Goal: Task Accomplishment & Management: Use online tool/utility

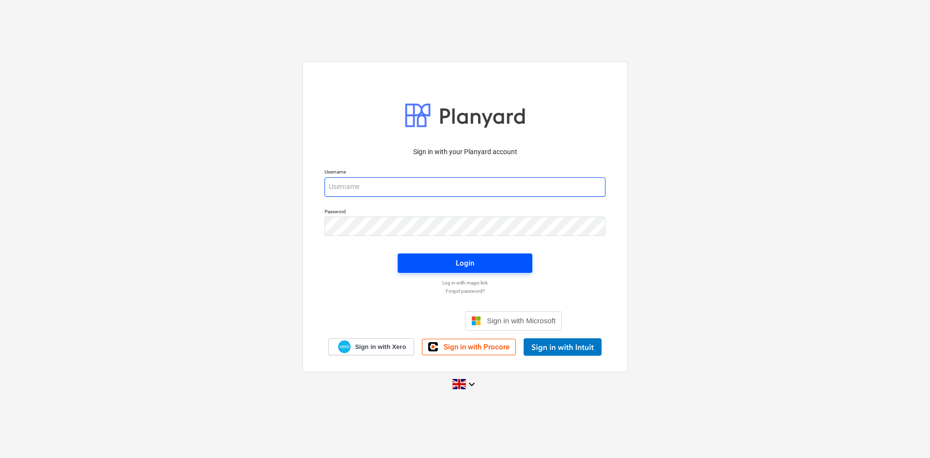
type input "[EMAIL_ADDRESS][DOMAIN_NAME]"
click at [434, 263] on span "Login" at bounding box center [464, 263] width 111 height 13
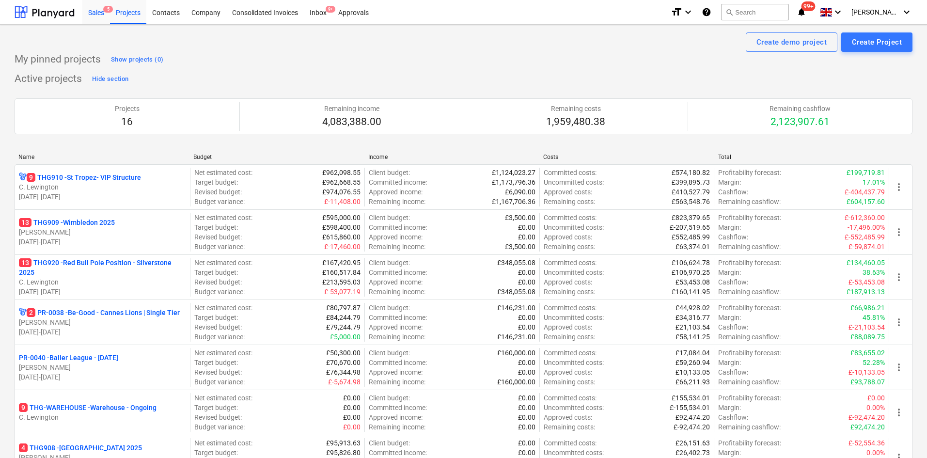
click at [102, 10] on div "Sales 5" at bounding box center [96, 12] width 28 height 25
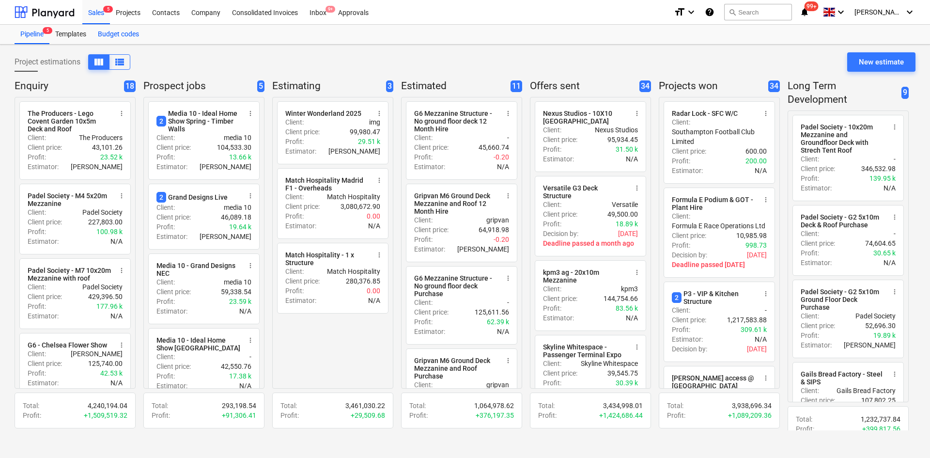
click at [118, 33] on div "Budget codes" at bounding box center [118, 34] width 53 height 19
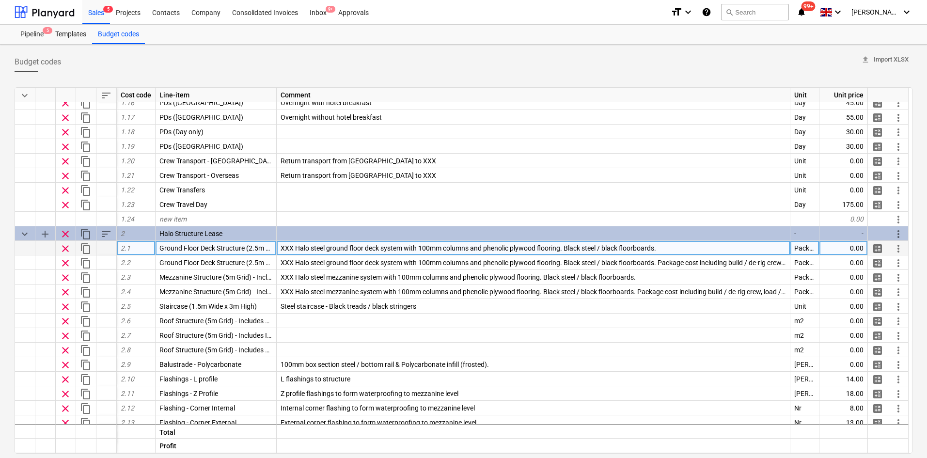
scroll to position [291, 0]
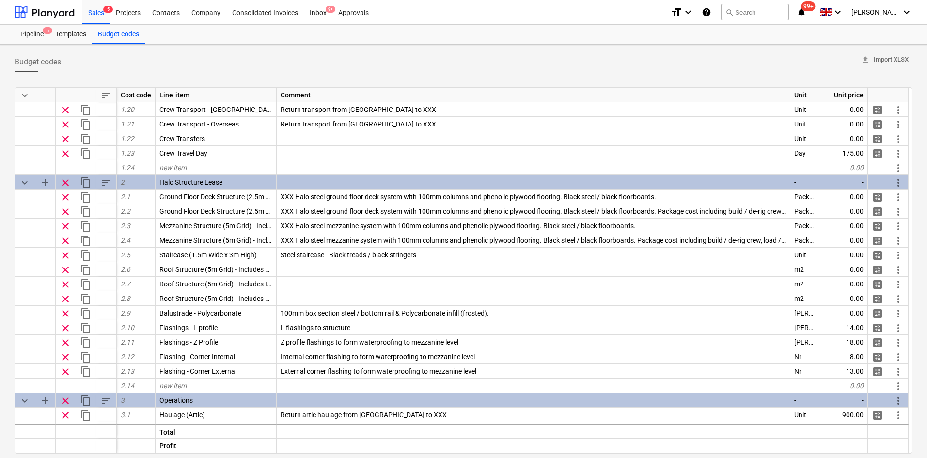
click at [0, 244] on div "Budget codes upload Import XLSX keyboard_arrow_down sort Cost code Line-item Co…" at bounding box center [463, 304] width 927 height 518
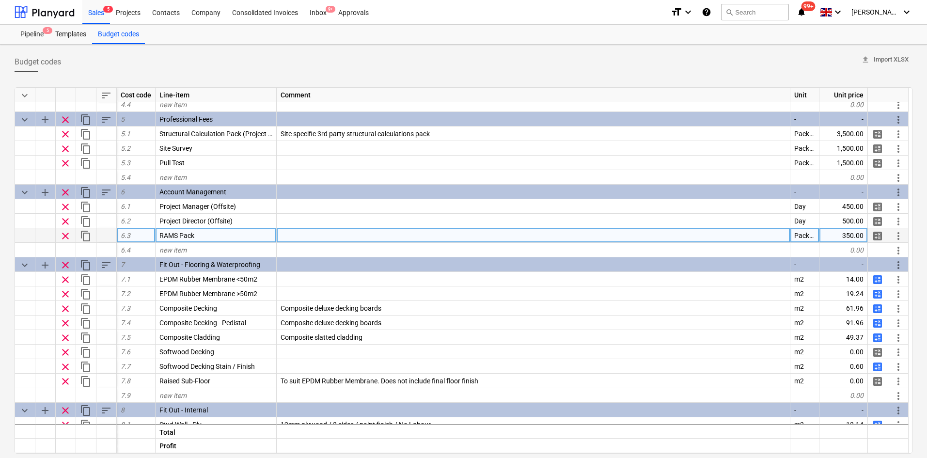
scroll to position [855, 0]
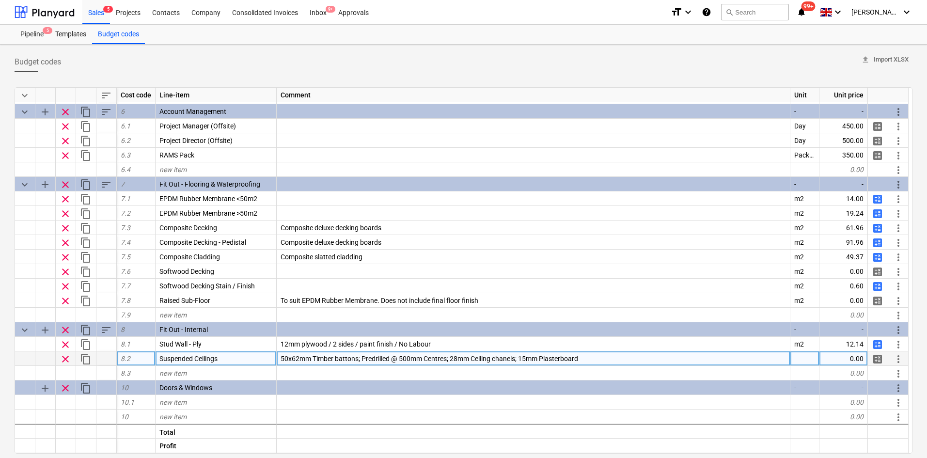
click at [876, 359] on span "calculate" at bounding box center [877, 359] width 12 height 12
type textarea "x"
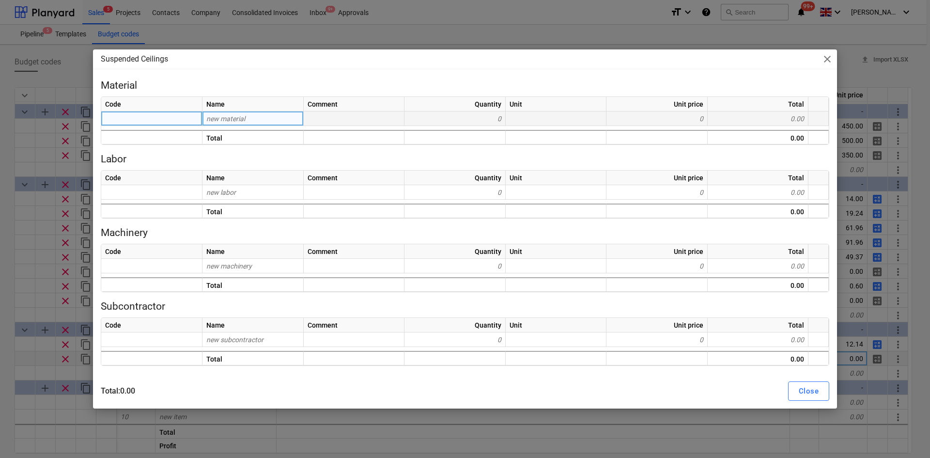
click at [250, 120] on div "new material" at bounding box center [252, 118] width 101 height 15
type input "Predrilled Ti"
type input "b"
type input "T"
type input "Predrilled timbers"
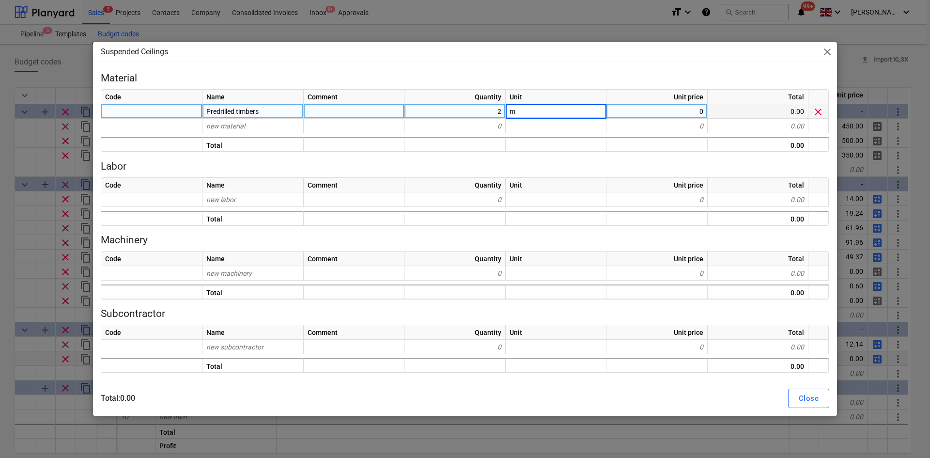
type textarea "x"
type input "6.22"
type textarea "x"
type input "Metal"
type input "Metal chanels"
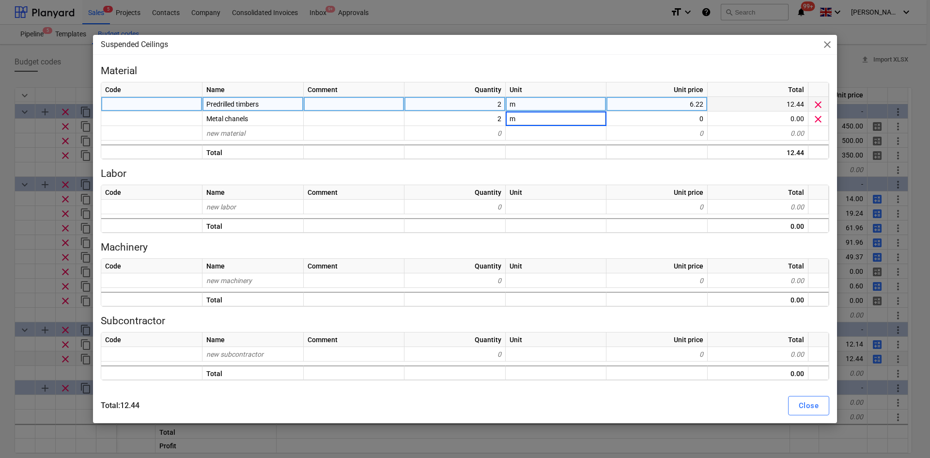
type textarea "x"
type input "1.1"
type textarea "x"
type input "1"
type input "15mm Plasterboard"
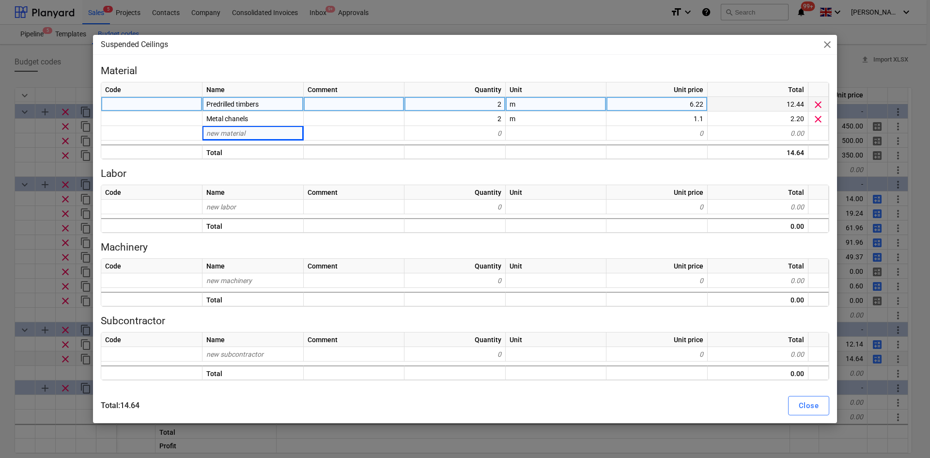
type textarea "x"
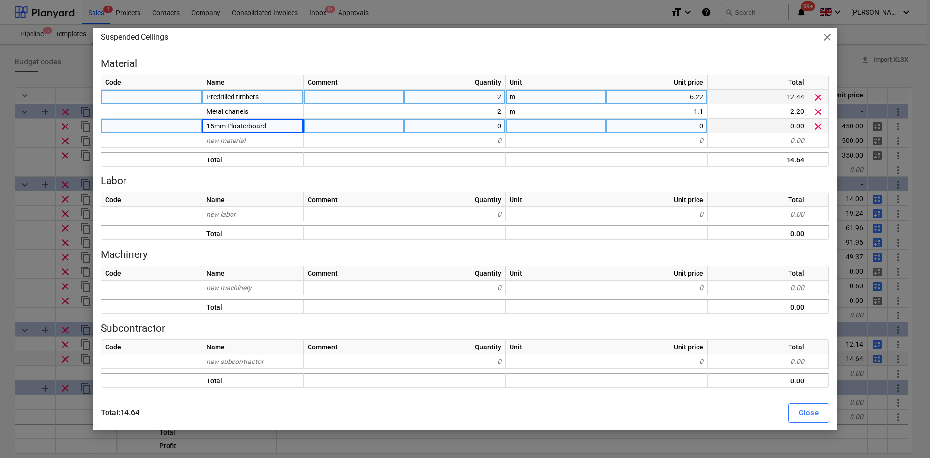
click at [667, 125] on div "0" at bounding box center [656, 126] width 101 height 15
type input "4.55"
click at [34, 140] on div "Suspended Ceilings close Material Code Name Comment Quantity Unit Unit price To…" at bounding box center [465, 229] width 930 height 458
type textarea "x"
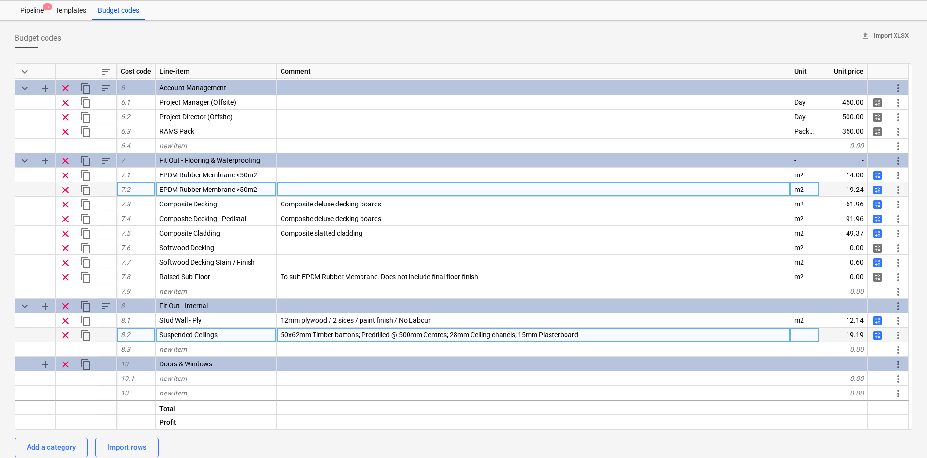
scroll to position [48, 0]
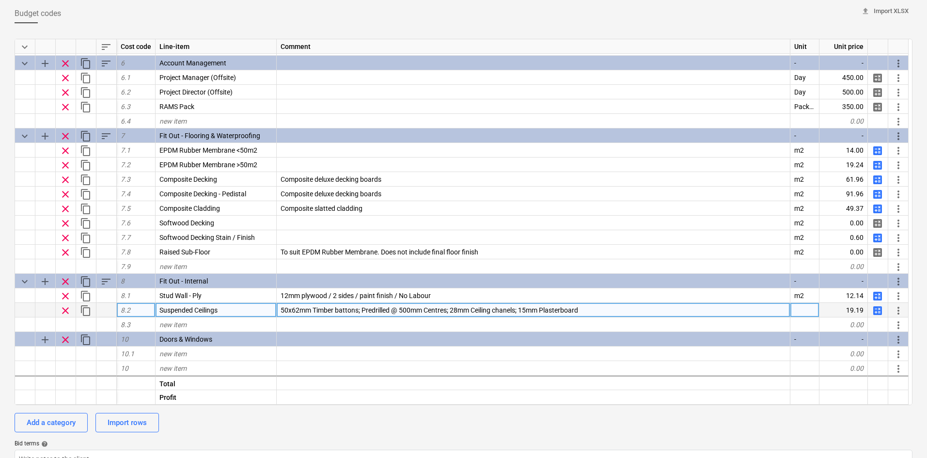
click at [815, 303] on div at bounding box center [804, 310] width 29 height 15
type input "m2"
type textarea "x"
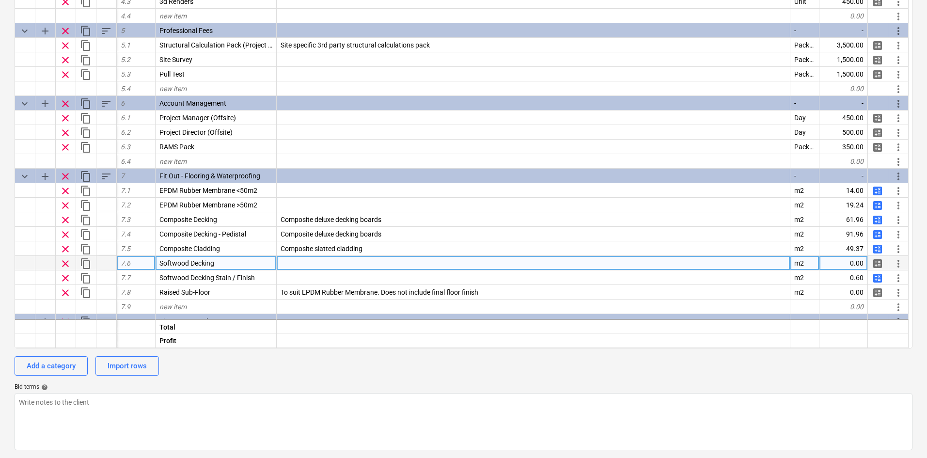
scroll to position [855, 0]
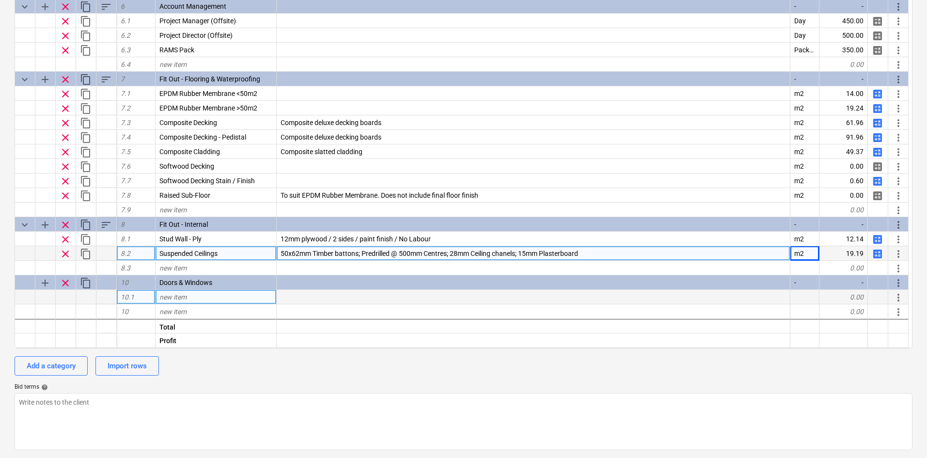
click at [230, 295] on div "new item" at bounding box center [215, 297] width 121 height 15
type input "Internal Door NFR"
type textarea "x"
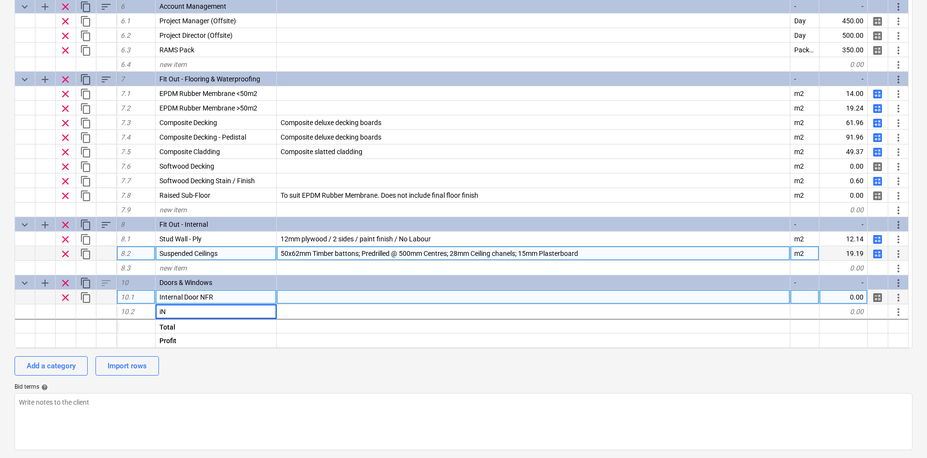
type input "i"
type input "Internal Door FR30"
type textarea "x"
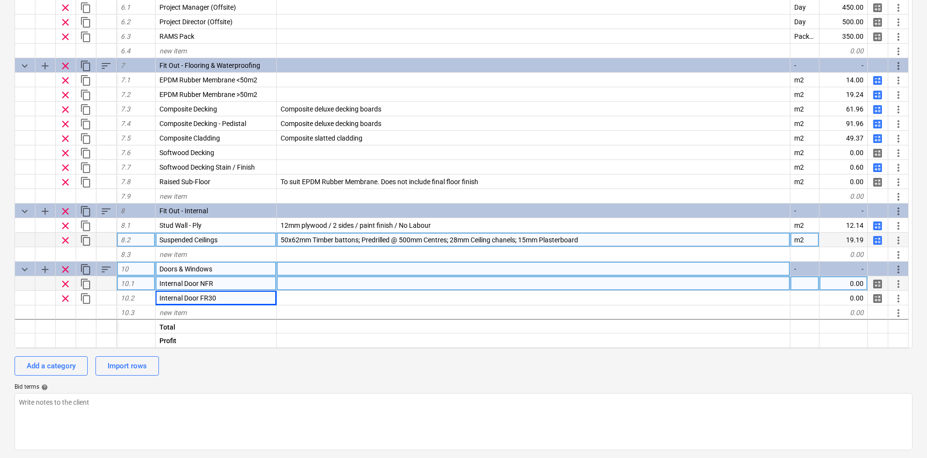
scroll to position [884, 0]
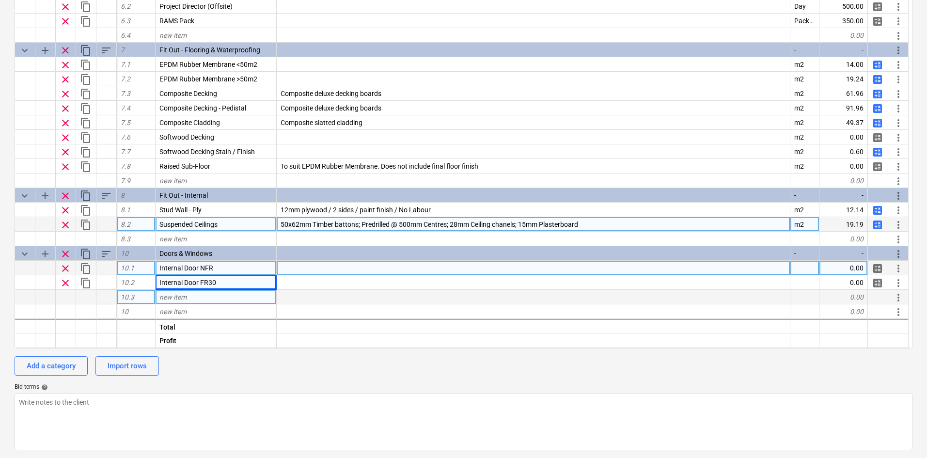
click at [202, 298] on div "new item" at bounding box center [215, 297] width 121 height 15
type input "2.5m Glazing Bay"
type textarea "x"
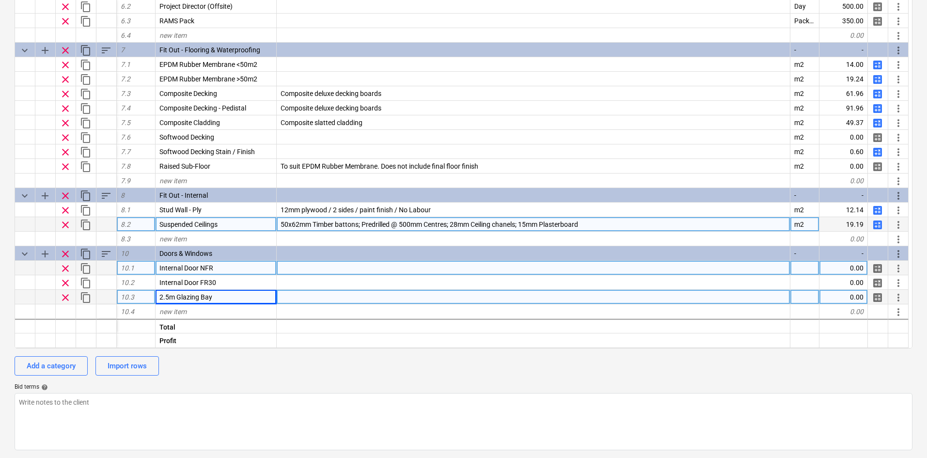
click at [202, 298] on span "2.5m Glazing Bay" at bounding box center [185, 297] width 53 height 8
click at [193, 297] on input "2.5m Glazing Bay" at bounding box center [215, 297] width 121 height 14
drag, startPoint x: 227, startPoint y: 294, endPoint x: 155, endPoint y: 291, distance: 72.2
click at [0, 0] on div "clear content_copy 10.3 2.5m Glazing Bay 0.00 calculate more_vert" at bounding box center [0, 0] width 0 height 0
type input "Steel Security Door"
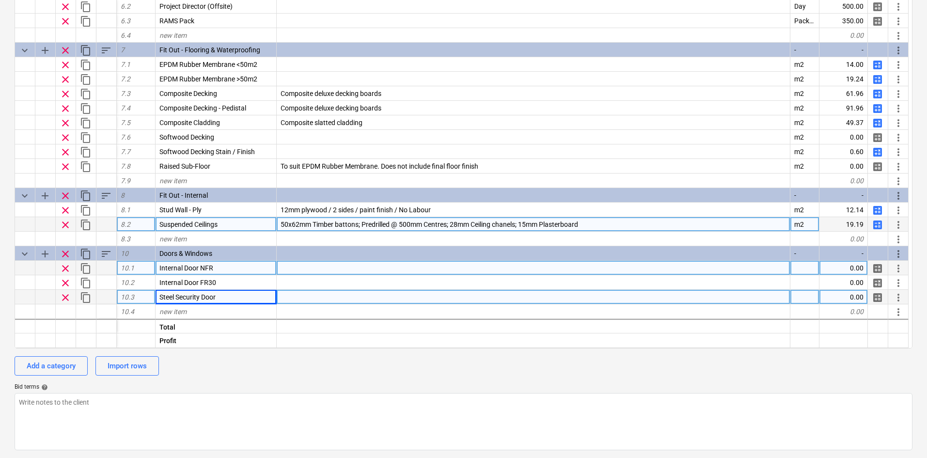
type textarea "x"
type input "Steel Security Double Door"
type textarea "x"
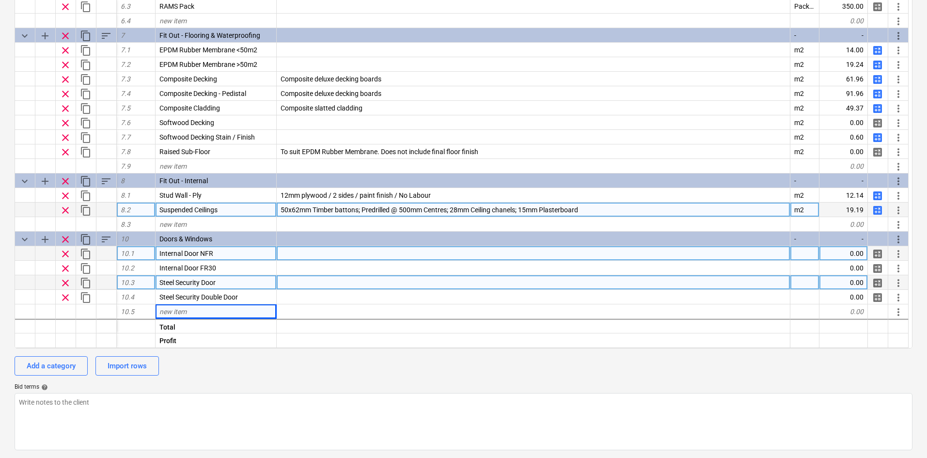
scroll to position [914, 0]
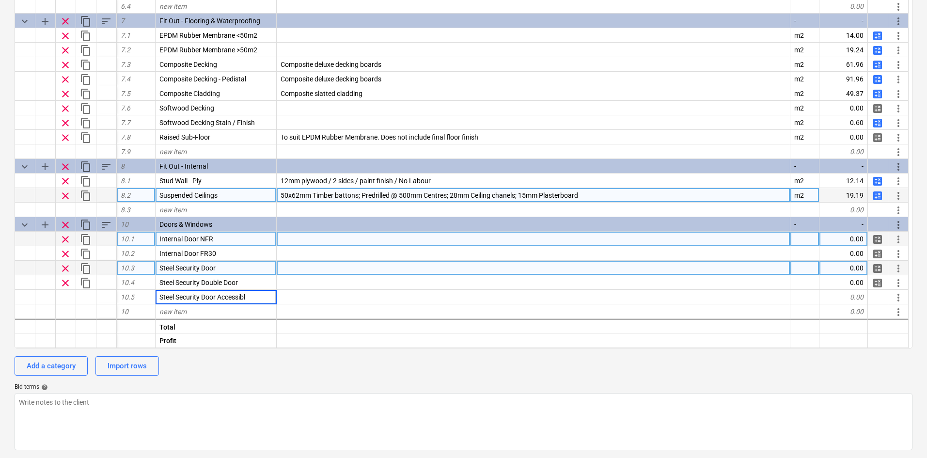
type input "Steel Security Door Accessible"
type textarea "x"
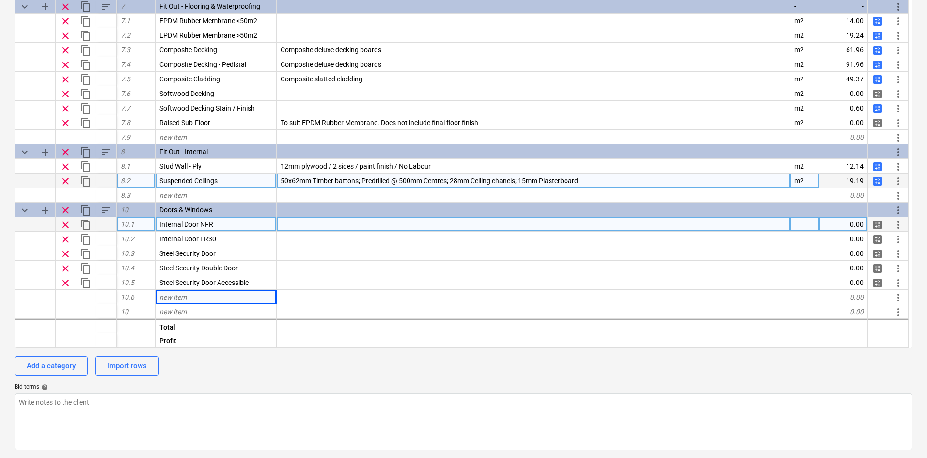
click at [0, 141] on div "Budget codes upload Import XLSX keyboard_arrow_down sort Cost code Line-item Co…" at bounding box center [463, 198] width 927 height 518
click at [13, 248] on div "Budget codes upload Import XLSX keyboard_arrow_down sort Cost code Line-item Co…" at bounding box center [463, 198] width 927 height 518
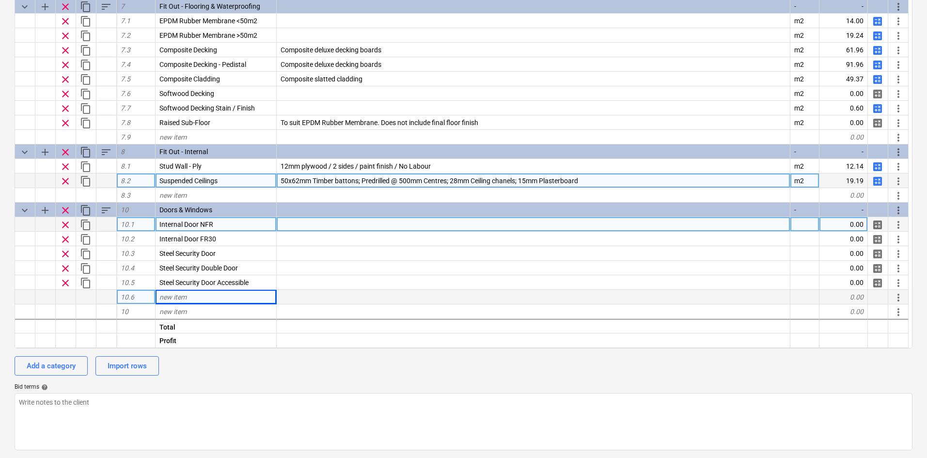
click at [185, 295] on span "new item" at bounding box center [172, 297] width 27 height 8
click at [0, 159] on div "Budget codes upload Import XLSX keyboard_arrow_down sort Cost code Line-item Co…" at bounding box center [463, 198] width 927 height 518
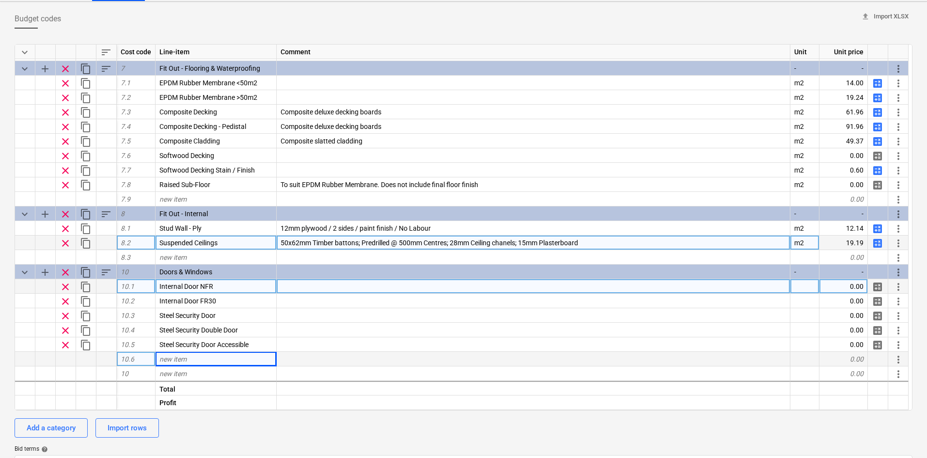
scroll to position [105, 0]
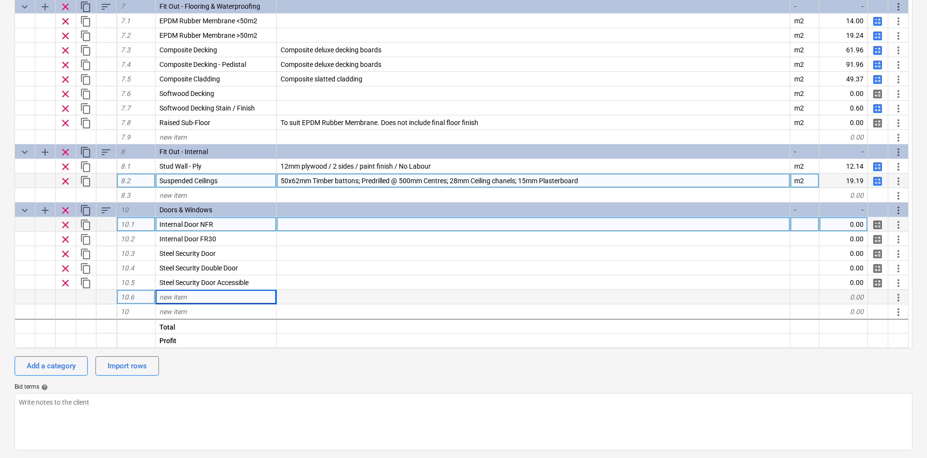
click at [0, 150] on div "Budget codes upload Import XLSX keyboard_arrow_down sort Cost code Line-item Co…" at bounding box center [463, 198] width 927 height 518
click at [196, 299] on div "new item" at bounding box center [215, 297] width 121 height 15
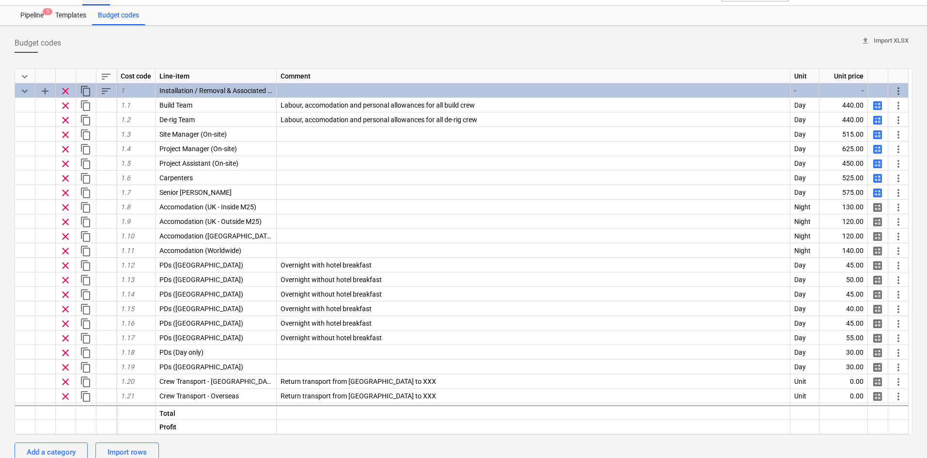
scroll to position [0, 0]
